Goal: Find specific page/section

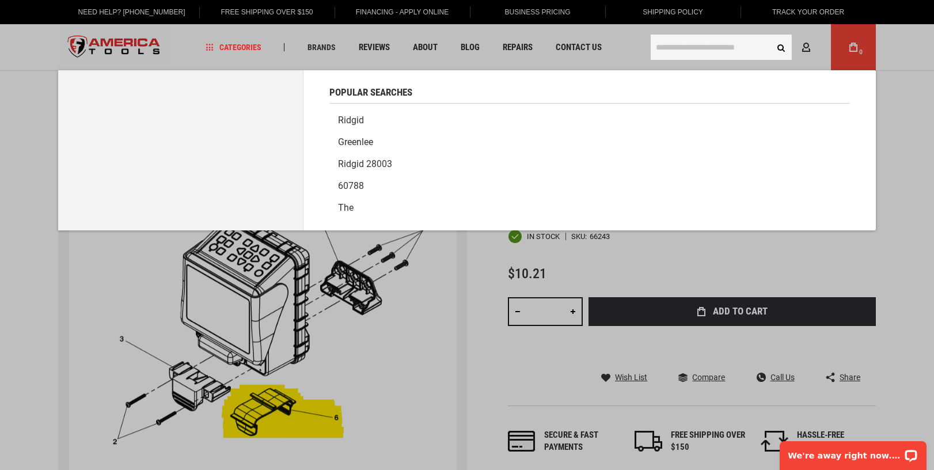
click at [713, 54] on input "text" at bounding box center [721, 47] width 141 height 25
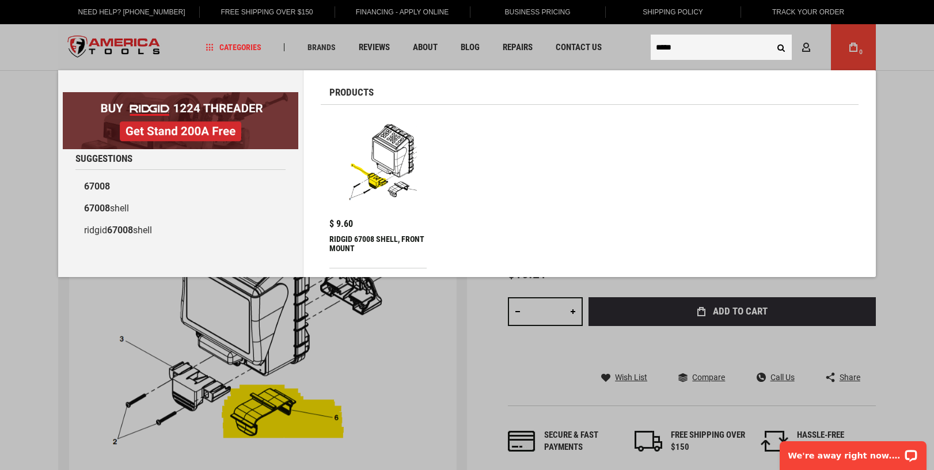
type input "*****"
click at [770, 36] on button "Search" at bounding box center [781, 47] width 22 height 22
